Goal: Information Seeking & Learning: Learn about a topic

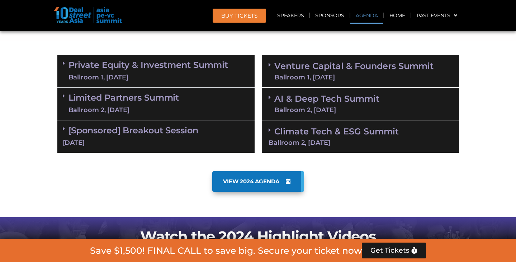
scroll to position [421, 0]
click at [127, 61] on link "Private Equity & Investment Summit Ballroom 1, 10 Sept" at bounding box center [149, 71] width 160 height 22
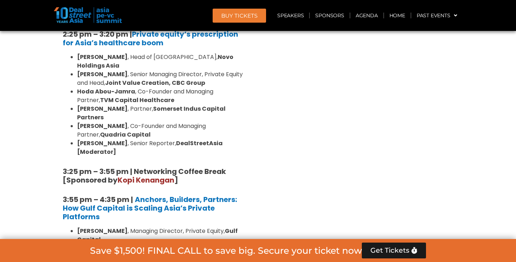
scroll to position [1119, 0]
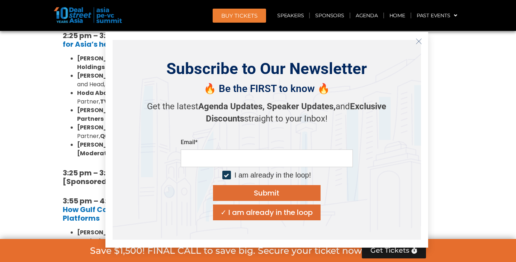
click at [418, 42] on line "Close" at bounding box center [418, 40] width 5 height 5
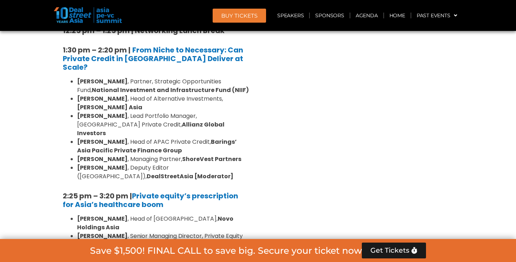
scroll to position [958, 0]
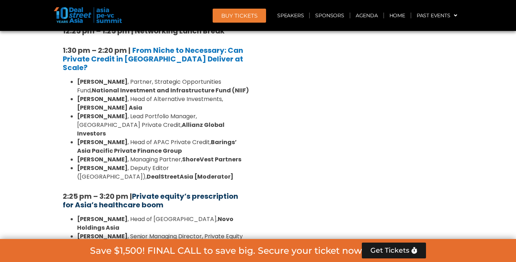
click at [143, 191] on strong "Private equity’s prescription for Asia’s healthcare boom" at bounding box center [151, 200] width 176 height 19
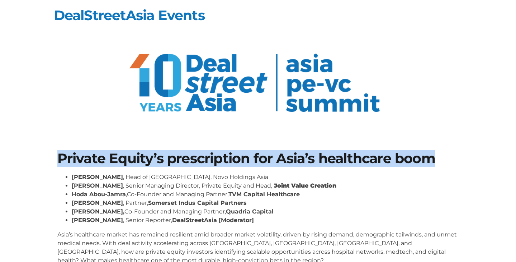
drag, startPoint x: 60, startPoint y: 158, endPoint x: 435, endPoint y: 156, distance: 375.4
click at [435, 156] on h1 "Private Equity’s prescription for Asia’s healthcare boom" at bounding box center [258, 158] width 402 height 14
copy h1 "Private Equity’s prescription for Asia’s healthcare boom"
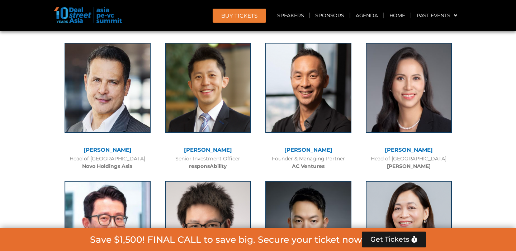
scroll to position [4423, 0]
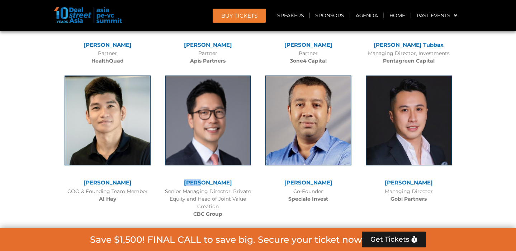
click at [211, 179] on link "[PERSON_NAME]" at bounding box center [208, 182] width 48 height 7
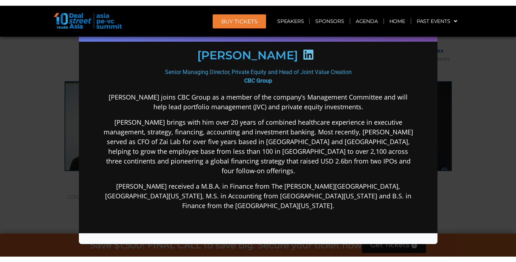
scroll to position [127, 0]
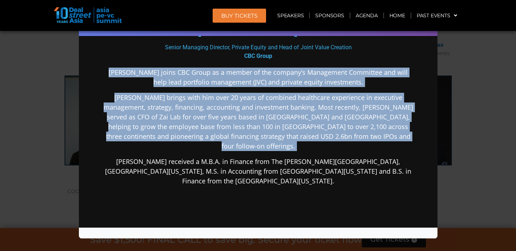
drag, startPoint x: 115, startPoint y: 69, endPoint x: 354, endPoint y: 144, distance: 250.3
click at [354, 144] on div "Billy joins CBC Group as a member of the company’s Management Committee and wil…" at bounding box center [258, 182] width 310 height 231
copy div "Billy joins CBC Group as a member of the company’s Management Committee and wil…"
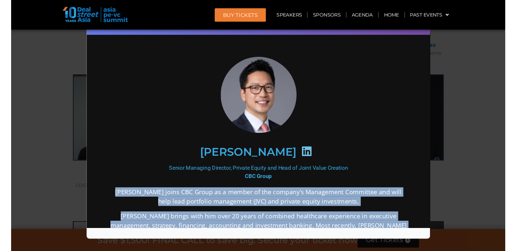
scroll to position [4420, 0]
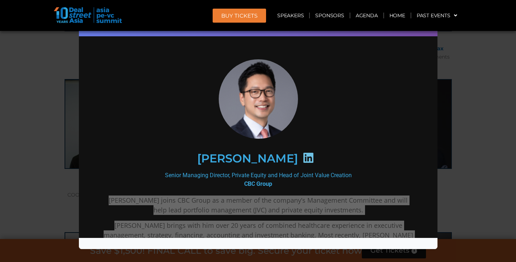
click at [455, 136] on div "Speaker Profile ×" at bounding box center [258, 131] width 516 height 262
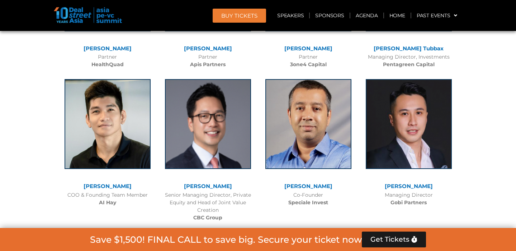
scroll to position [4576, 0]
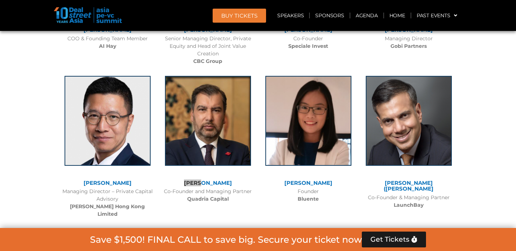
click at [210, 179] on link "Abrar Mir" at bounding box center [208, 182] width 48 height 7
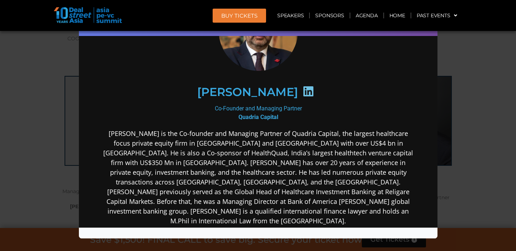
scroll to position [106, 0]
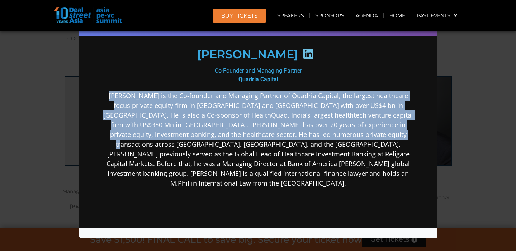
drag, startPoint x: 109, startPoint y: 96, endPoint x: 350, endPoint y: 132, distance: 244.2
click at [350, 132] on p "Abrar Mir is the Co-founder and Managing Partner of Quadria Capital, the larges…" at bounding box center [258, 138] width 310 height 97
copy p "Abrar Mir is the Co-founder and Managing Partner of Quadria Capital, the larges…"
